Goal: Book appointment/travel/reservation

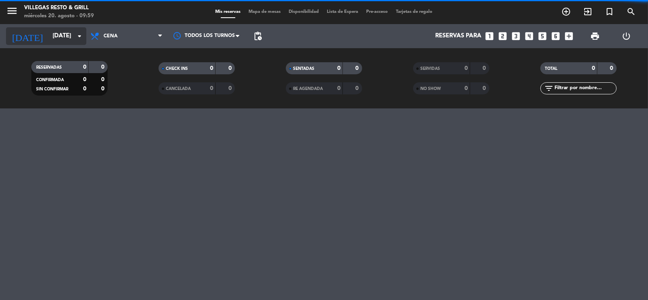
click at [68, 34] on input "[DATE]" at bounding box center [88, 35] width 78 height 15
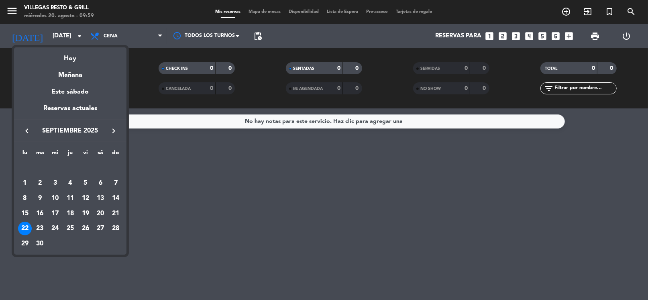
click at [25, 131] on icon "keyboard_arrow_left" at bounding box center [27, 131] width 10 height 10
click at [55, 211] on div "20" at bounding box center [55, 214] width 14 height 14
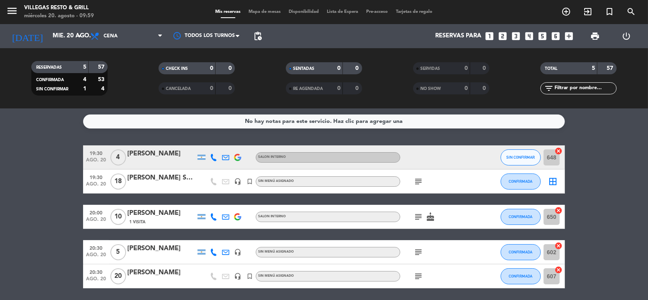
click at [124, 39] on span "Cena" at bounding box center [126, 36] width 80 height 18
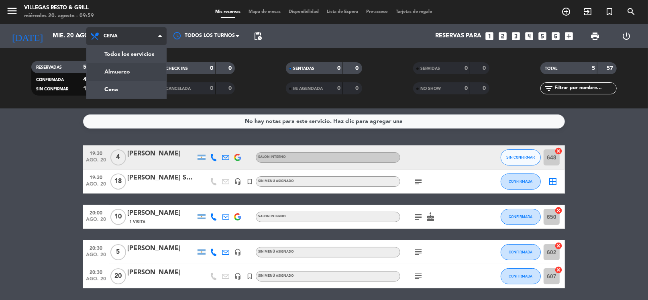
click at [131, 71] on div "menu [PERSON_NAME] Resto & Grill [DATE] 20. agosto - 09:59 Mis reservas Mapa de…" at bounding box center [324, 54] width 648 height 108
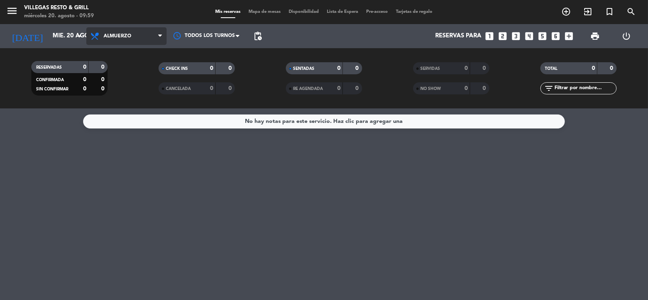
click at [131, 34] on span "Almuerzo" at bounding box center [118, 36] width 28 height 6
click at [127, 89] on div "menu [PERSON_NAME] Resto & Grill [DATE] 20. agosto - 09:59 Mis reservas Mapa de…" at bounding box center [324, 54] width 648 height 108
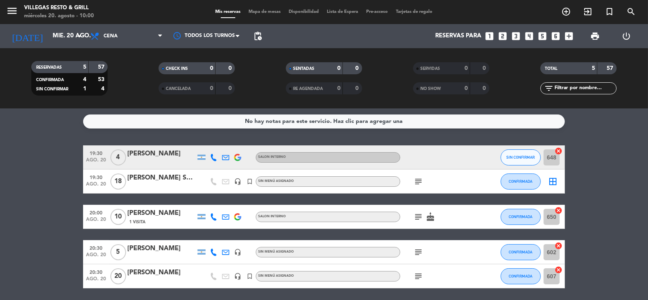
click at [419, 179] on icon "subject" at bounding box center [418, 182] width 10 height 10
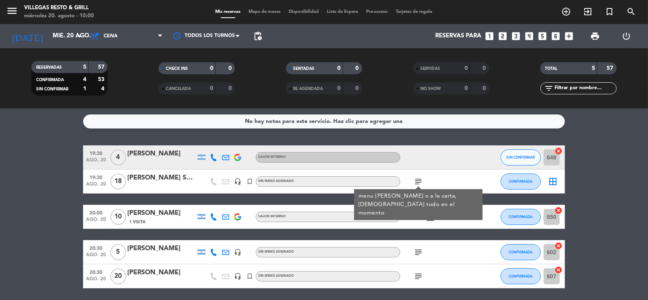
click at [418, 216] on icon "subject" at bounding box center [418, 217] width 10 height 10
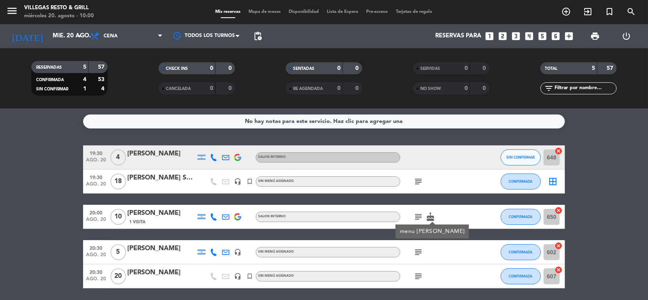
scroll to position [28, 0]
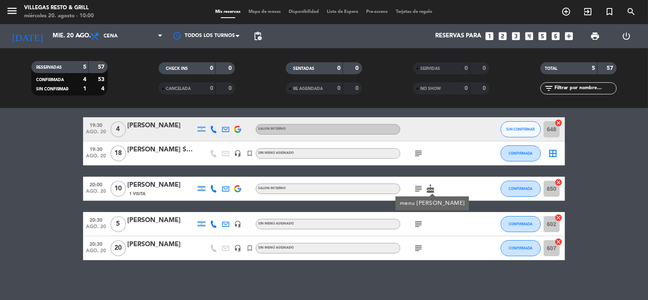
click at [419, 224] on icon "subject" at bounding box center [418, 224] width 10 height 10
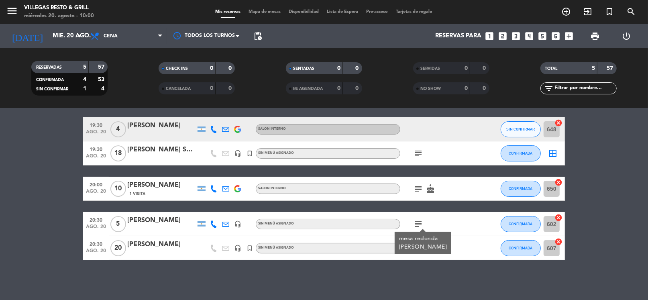
click at [451, 227] on div "subject mesa [PERSON_NAME]" at bounding box center [436, 224] width 72 height 24
click at [418, 247] on icon "subject" at bounding box center [418, 248] width 10 height 10
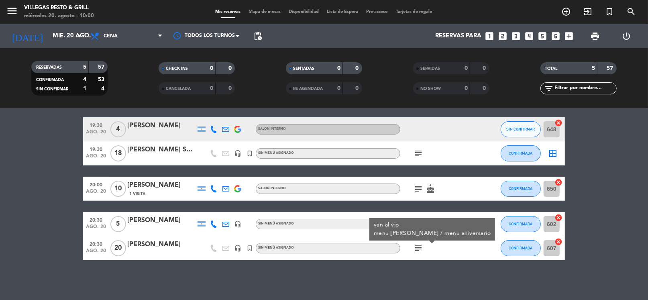
click at [448, 249] on div "subject van al vip menu [PERSON_NAME] / menu aniversario" at bounding box center [436, 248] width 72 height 24
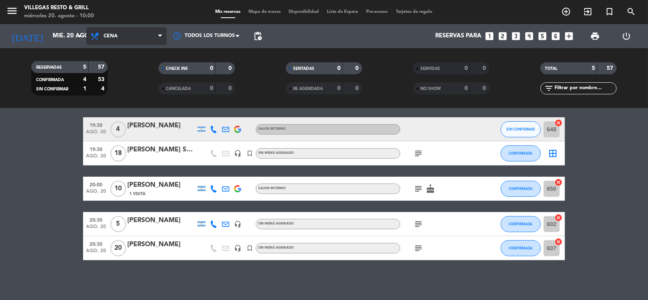
click at [104, 38] on span "Cena" at bounding box center [111, 36] width 14 height 6
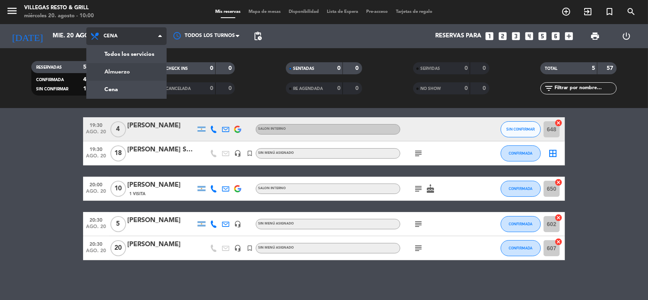
click at [144, 73] on div "menu [PERSON_NAME] Resto & Grill [DATE] 20. agosto - 10:00 Mis reservas Mapa de…" at bounding box center [324, 54] width 648 height 108
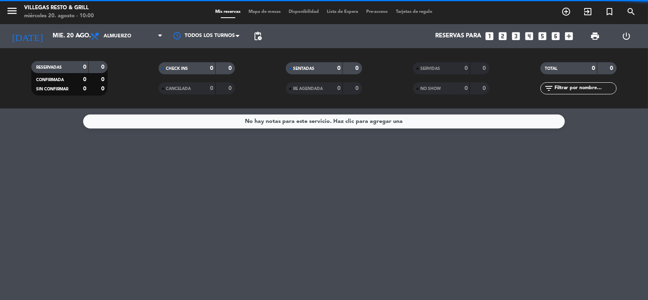
scroll to position [0, 0]
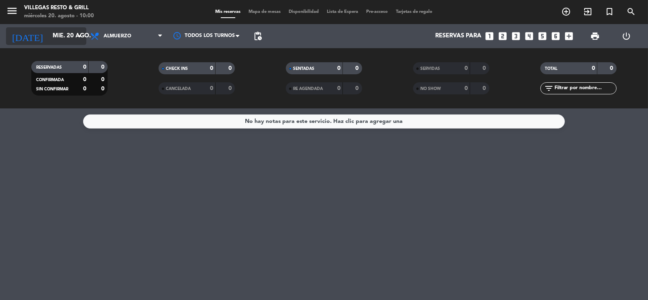
click at [58, 32] on input "mié. 20 ago." at bounding box center [88, 35] width 78 height 15
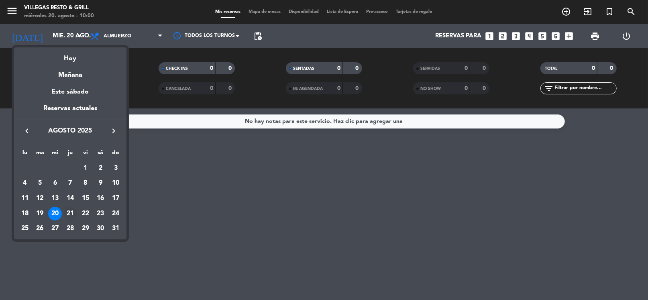
click at [69, 214] on div "21" at bounding box center [70, 214] width 14 height 14
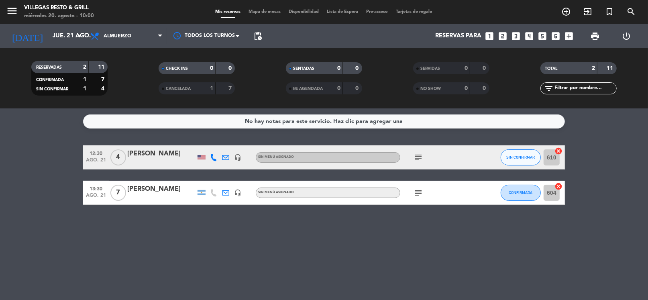
click at [416, 156] on icon "subject" at bounding box center [418, 157] width 10 height 10
click at [415, 190] on icon "subject" at bounding box center [418, 193] width 10 height 10
click at [126, 41] on span "Almuerzo" at bounding box center [126, 36] width 80 height 18
click at [126, 88] on div "menu [PERSON_NAME] Resto & Grill [DATE] 20. agosto - 10:00 Mis reservas Mapa de…" at bounding box center [324, 54] width 648 height 108
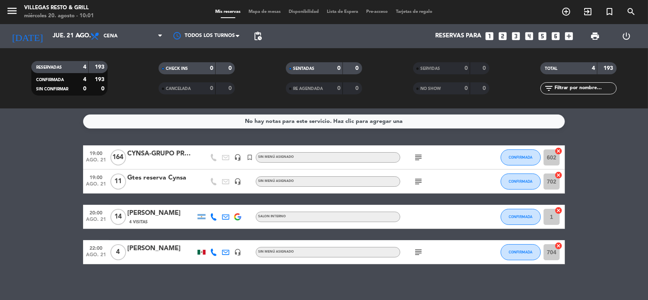
click at [419, 158] on icon "subject" at bounding box center [418, 157] width 10 height 10
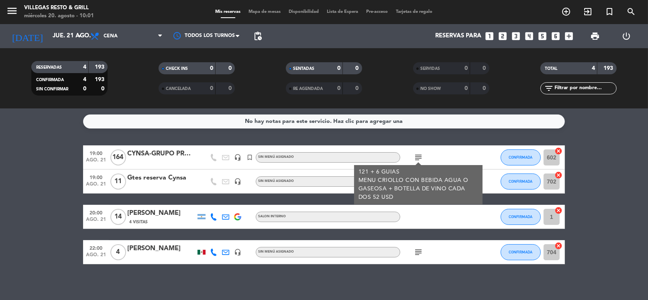
click at [491, 180] on div at bounding box center [483, 181] width 22 height 24
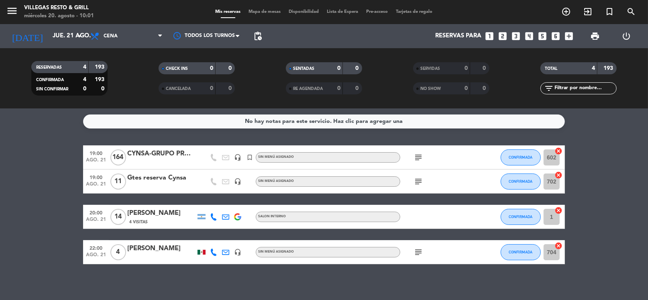
click at [415, 182] on icon "subject" at bounding box center [418, 182] width 10 height 10
click at [420, 253] on icon "subject" at bounding box center [418, 252] width 10 height 10
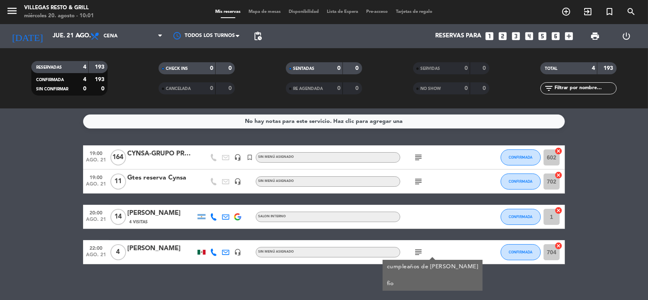
click at [492, 291] on div "No hay notas para este servicio. Haz clic para agregar una 19:00 [DATE] 164 CYN…" at bounding box center [324, 203] width 648 height 191
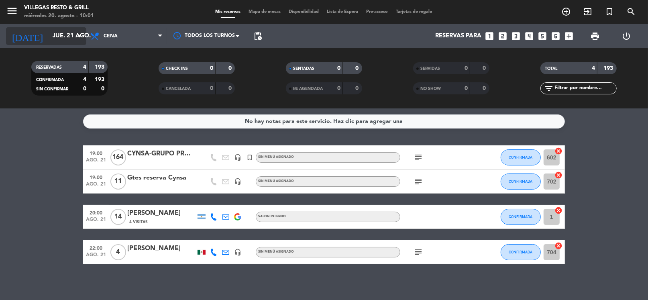
click at [59, 37] on input "jue. 21 ago." at bounding box center [88, 35] width 78 height 15
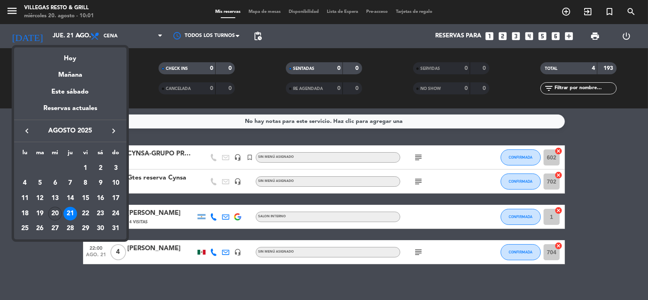
click at [57, 212] on div "20" at bounding box center [55, 214] width 14 height 14
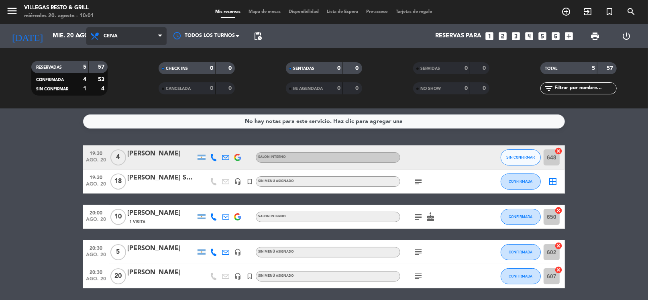
click at [112, 37] on span "Cena" at bounding box center [111, 36] width 14 height 6
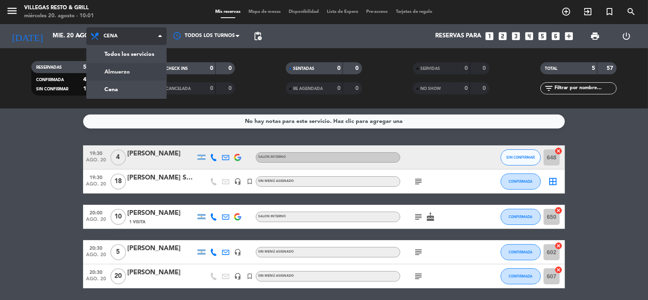
click at [132, 74] on div "menu [PERSON_NAME] Resto & Grill [DATE] 20. agosto - 10:01 Mis reservas Mapa de…" at bounding box center [324, 54] width 648 height 108
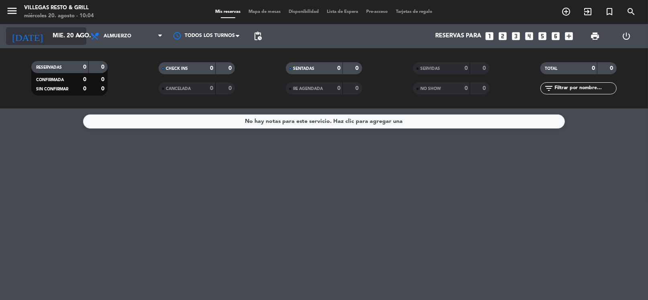
click at [61, 35] on input "mié. 20 ago." at bounding box center [88, 35] width 78 height 15
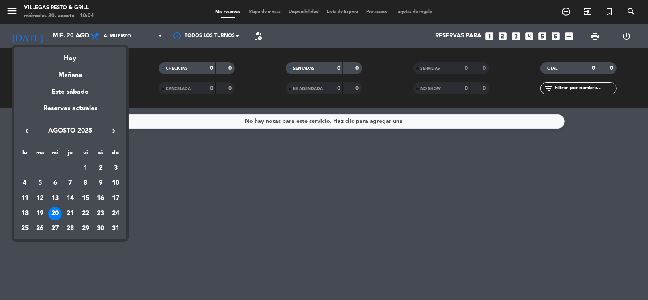
click at [65, 34] on div at bounding box center [324, 150] width 648 height 300
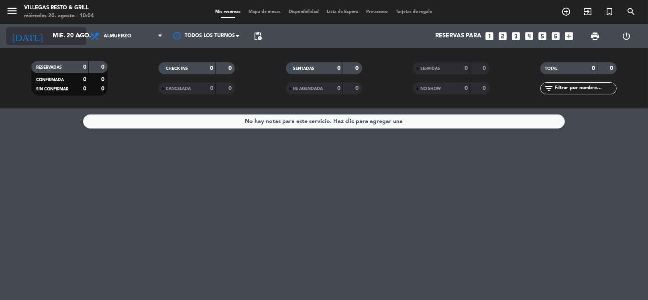
click at [81, 36] on icon "arrow_drop_down" at bounding box center [80, 36] width 10 height 10
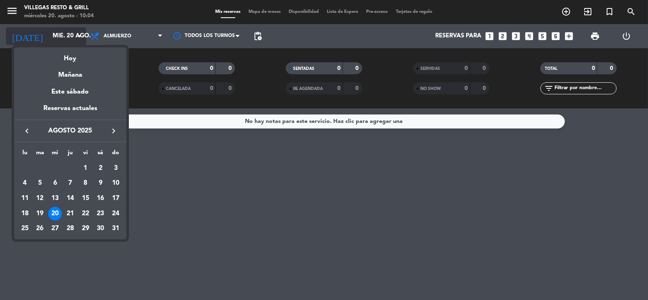
click at [81, 36] on div at bounding box center [324, 150] width 648 height 300
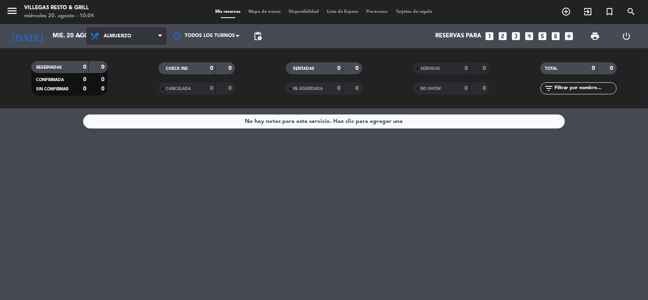
click at [122, 38] on span "Almuerzo" at bounding box center [118, 36] width 28 height 6
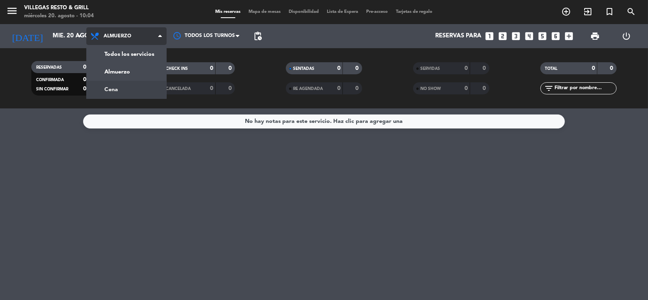
click at [122, 89] on div "menu [PERSON_NAME] Resto & Grill [DATE] 20. agosto - 10:04 Mis reservas Mapa de…" at bounding box center [324, 54] width 648 height 108
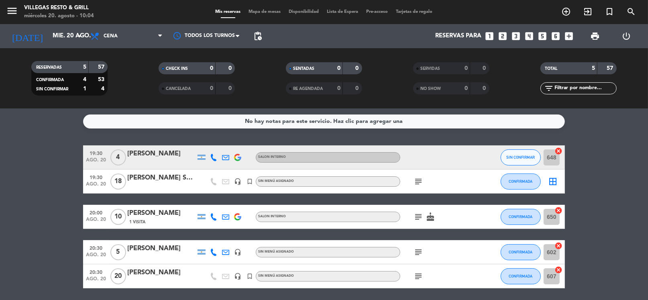
scroll to position [28, 0]
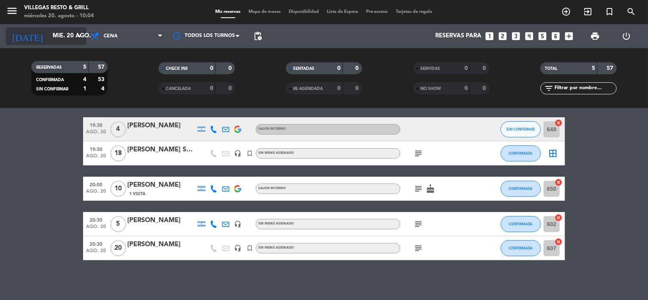
click at [57, 34] on input "mié. 20 ago." at bounding box center [88, 35] width 78 height 15
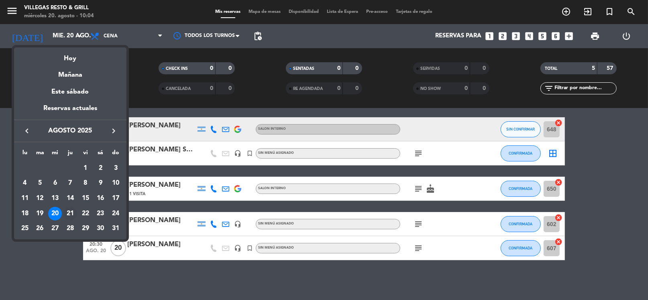
click at [71, 213] on div "21" at bounding box center [70, 214] width 14 height 14
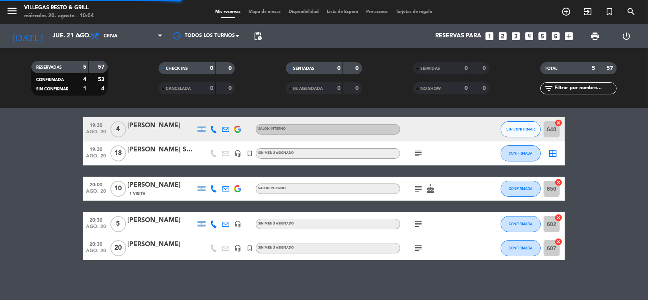
scroll to position [4, 0]
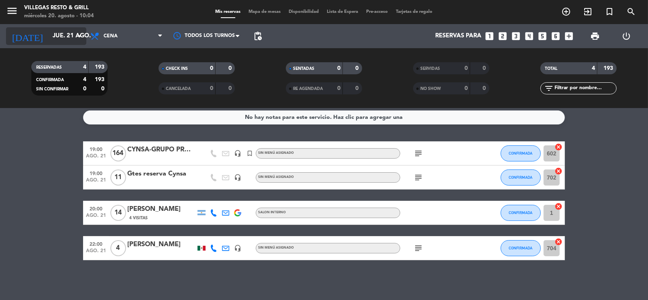
click at [55, 35] on input "jue. 21 ago." at bounding box center [88, 35] width 78 height 15
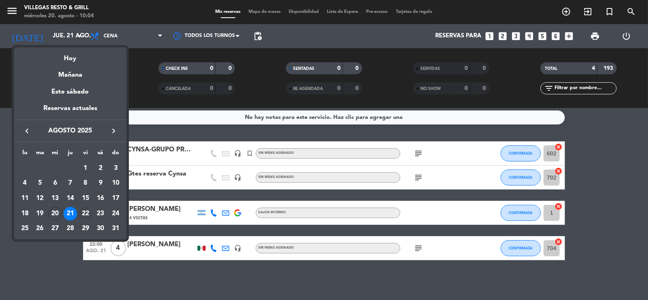
click at [84, 214] on div "22" at bounding box center [86, 214] width 14 height 14
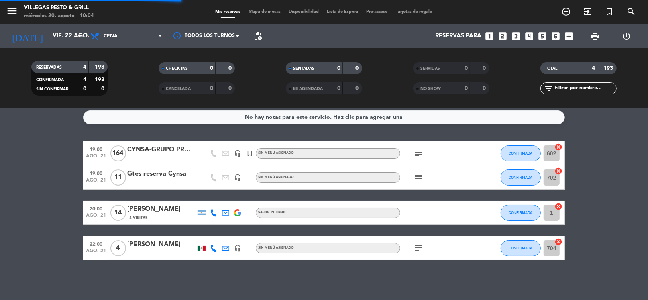
scroll to position [0, 0]
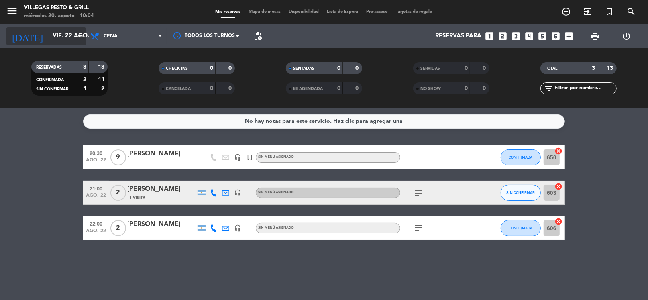
click at [63, 37] on input "vie. 22 ago." at bounding box center [88, 35] width 78 height 15
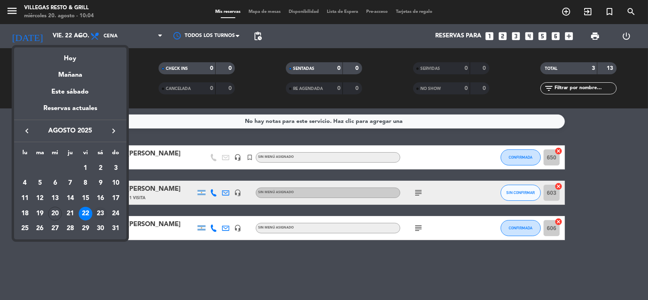
click at [102, 212] on div "23" at bounding box center [100, 214] width 14 height 14
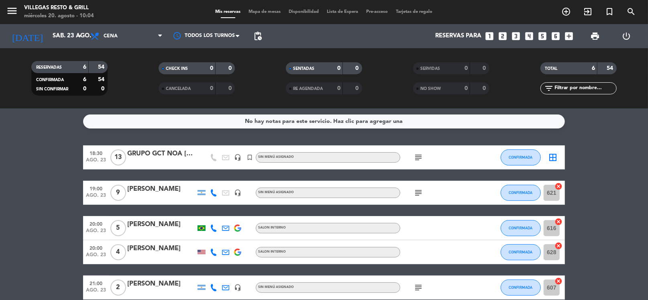
scroll to position [75, 0]
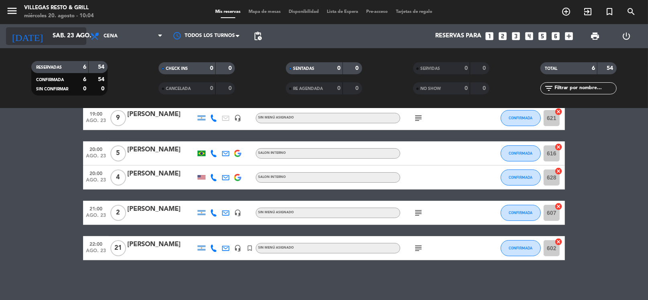
click at [75, 35] on icon "arrow_drop_down" at bounding box center [80, 36] width 10 height 10
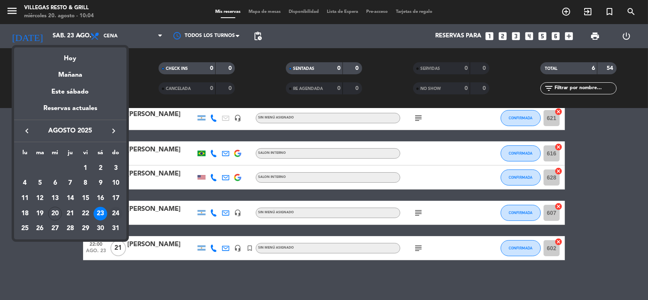
click at [116, 211] on div "24" at bounding box center [116, 214] width 14 height 14
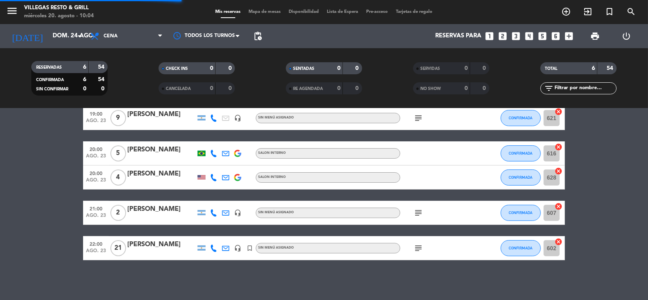
scroll to position [0, 0]
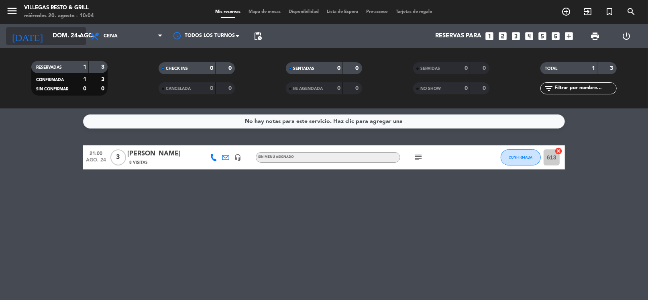
click at [49, 36] on input "dom. 24 ago." at bounding box center [88, 35] width 78 height 15
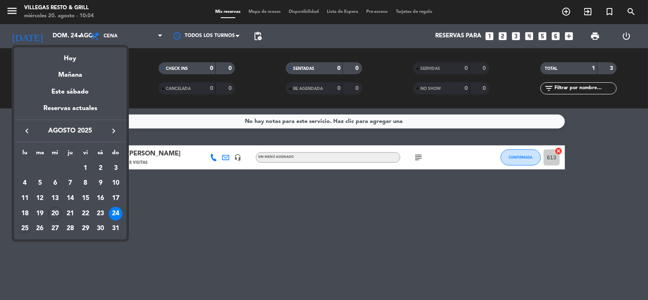
click at [25, 227] on div "25" at bounding box center [25, 229] width 14 height 14
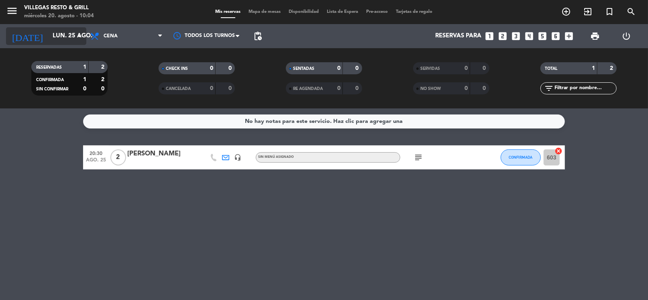
click at [49, 35] on input "lun. 25 ago." at bounding box center [88, 35] width 78 height 15
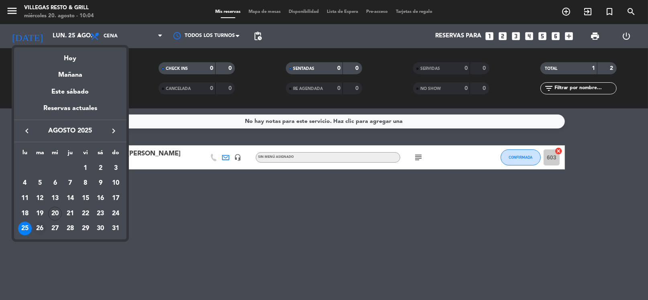
click at [40, 225] on div "26" at bounding box center [40, 229] width 14 height 14
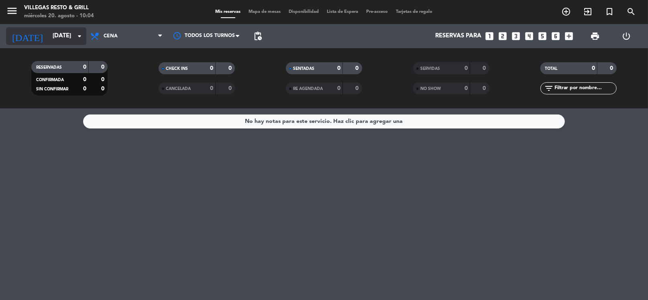
click at [54, 37] on input "[DATE]" at bounding box center [88, 35] width 78 height 15
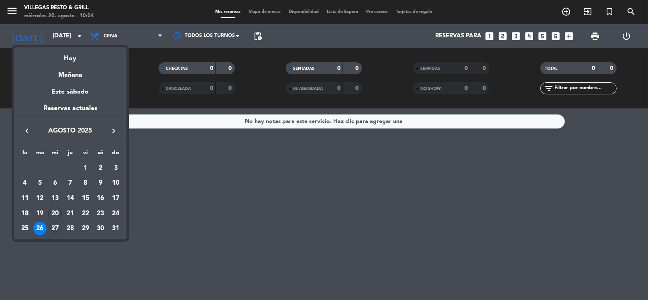
click at [59, 228] on div "27" at bounding box center [55, 229] width 14 height 14
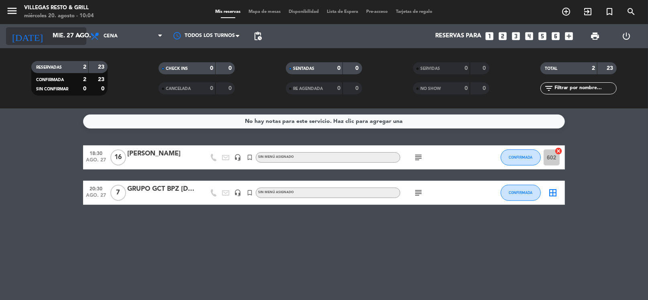
click at [55, 36] on input "mié. 27 ago." at bounding box center [88, 35] width 78 height 15
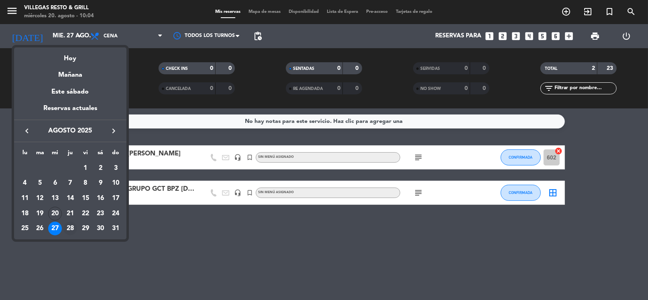
click at [71, 230] on div "28" at bounding box center [70, 229] width 14 height 14
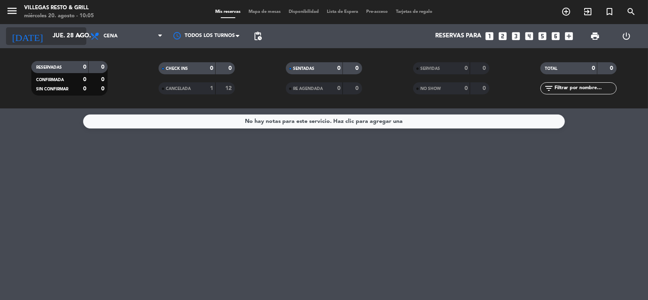
click at [59, 32] on input "jue. 28 ago." at bounding box center [88, 35] width 78 height 15
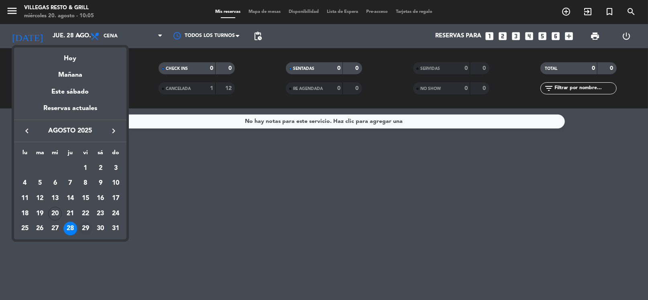
click at [87, 230] on div "29" at bounding box center [86, 229] width 14 height 14
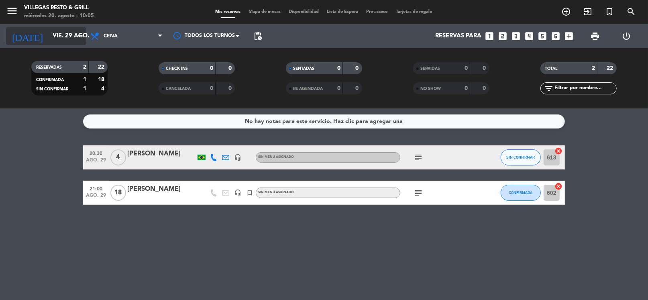
click at [59, 38] on input "vie. 29 ago." at bounding box center [88, 35] width 78 height 15
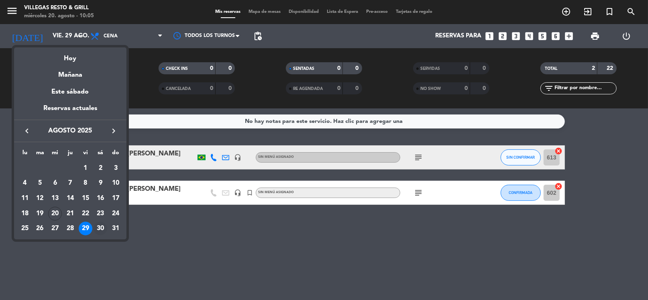
click at [99, 226] on div "30" at bounding box center [100, 229] width 14 height 14
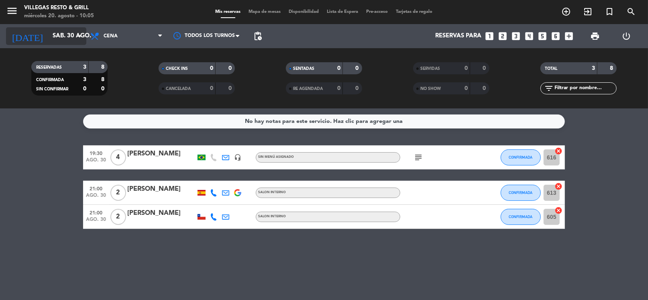
click at [67, 37] on input "sáb. 30 ago." at bounding box center [88, 35] width 78 height 15
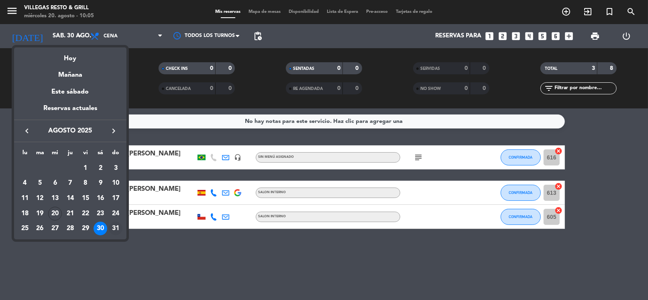
click at [115, 232] on div "31" at bounding box center [116, 229] width 14 height 14
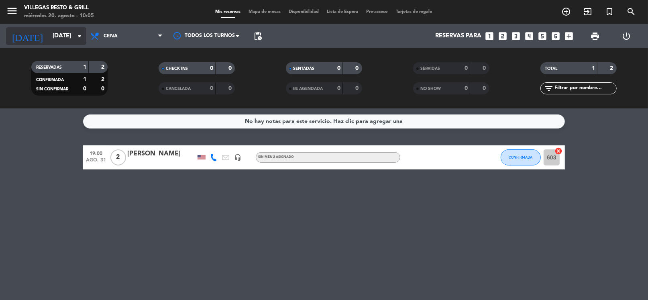
click at [57, 38] on input "[DATE]" at bounding box center [88, 35] width 78 height 15
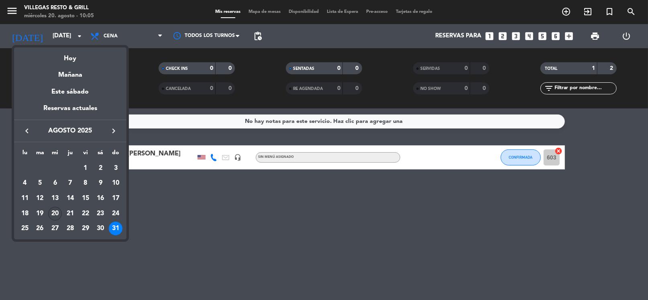
click at [55, 215] on div "20" at bounding box center [55, 214] width 14 height 14
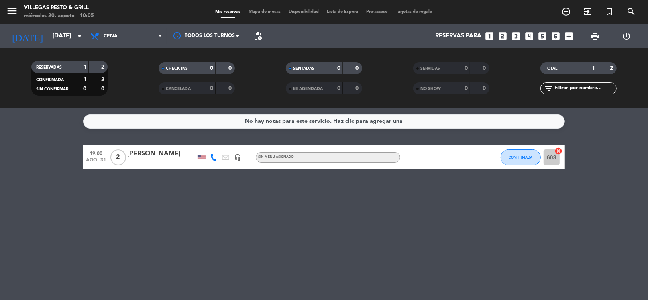
type input "mié. 20 ago."
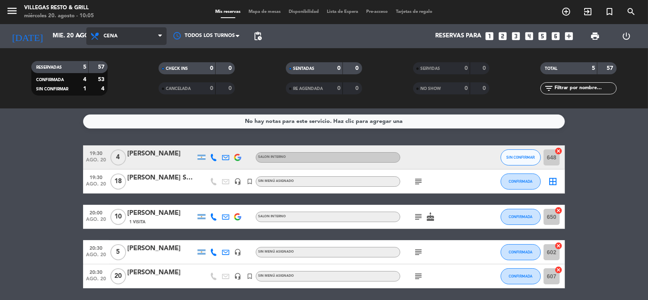
click at [104, 35] on span "Cena" at bounding box center [111, 36] width 14 height 6
click at [120, 74] on div "menu [PERSON_NAME] Resto & Grill [DATE] 20. agosto - 10:05 Mis reservas Mapa de…" at bounding box center [324, 54] width 648 height 108
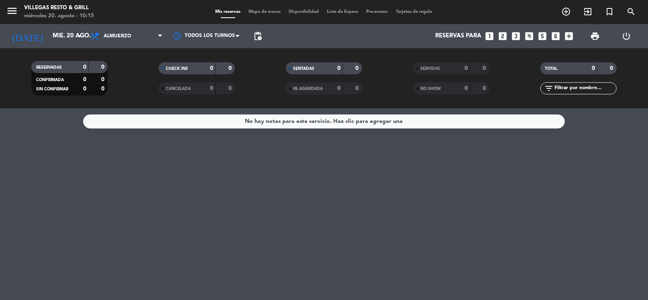
click at [368, 265] on div "No hay notas para este servicio. Haz clic para agregar una" at bounding box center [324, 203] width 648 height 191
